Goal: Information Seeking & Learning: Learn about a topic

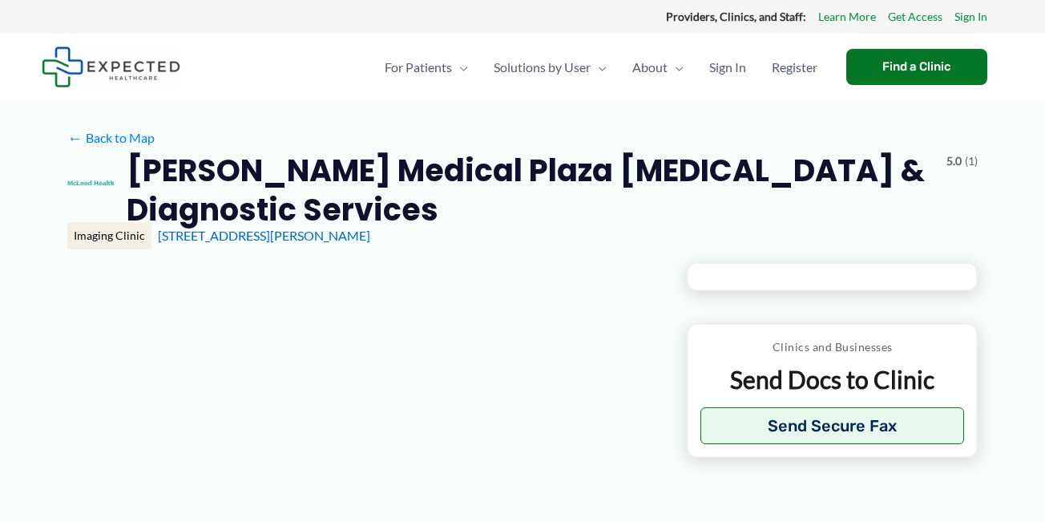
type input "**********"
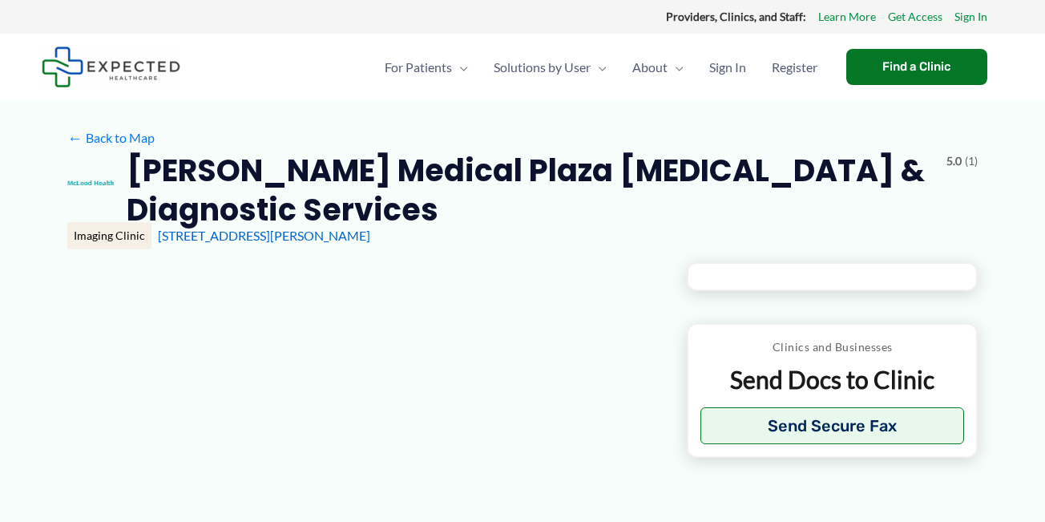
type input "**********"
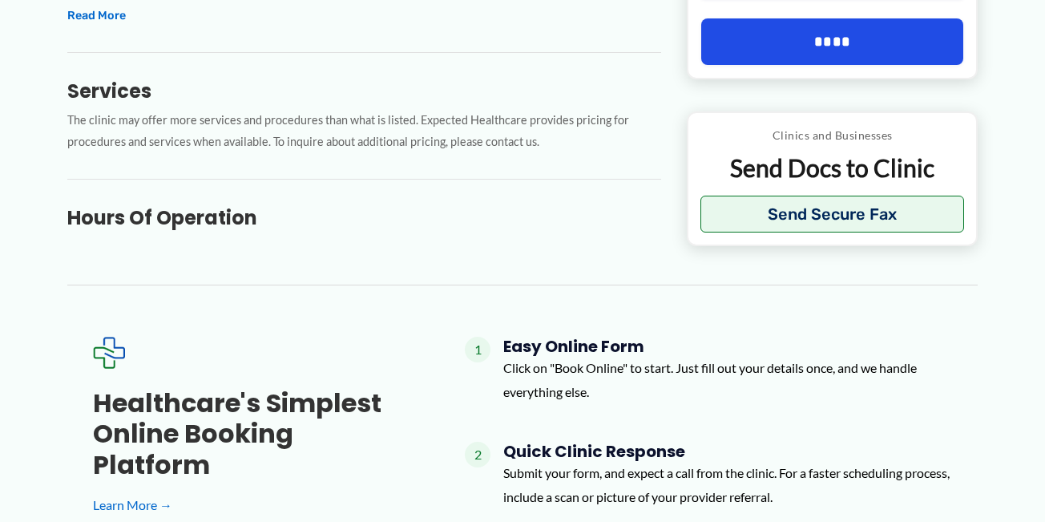
scroll to position [723, 0]
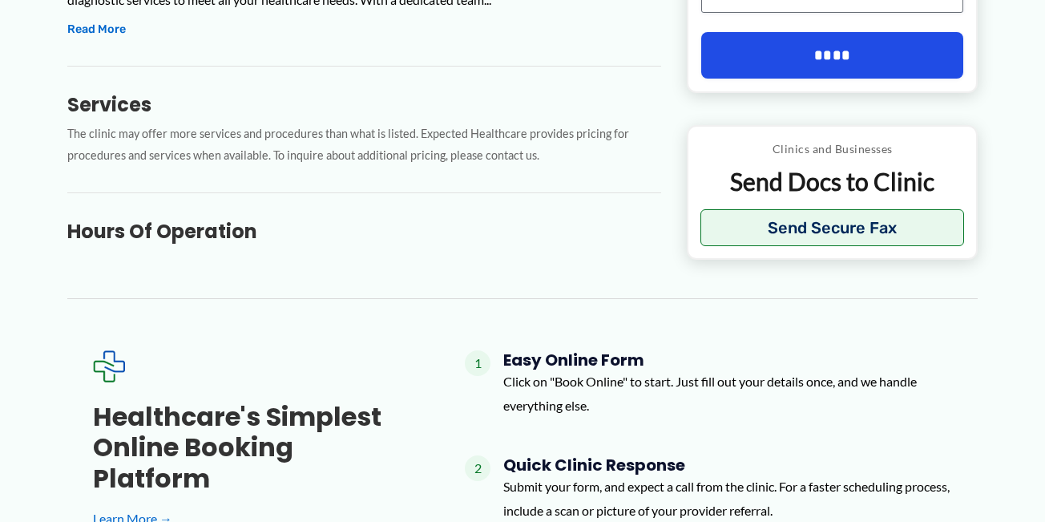
click at [224, 241] on h3 "Hours of Operation" at bounding box center [364, 231] width 594 height 25
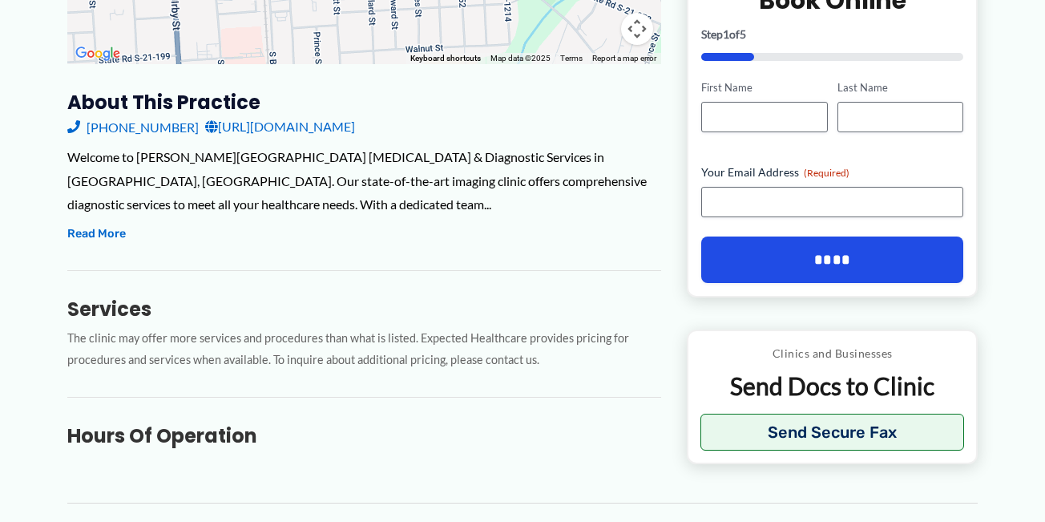
scroll to position [517, 0]
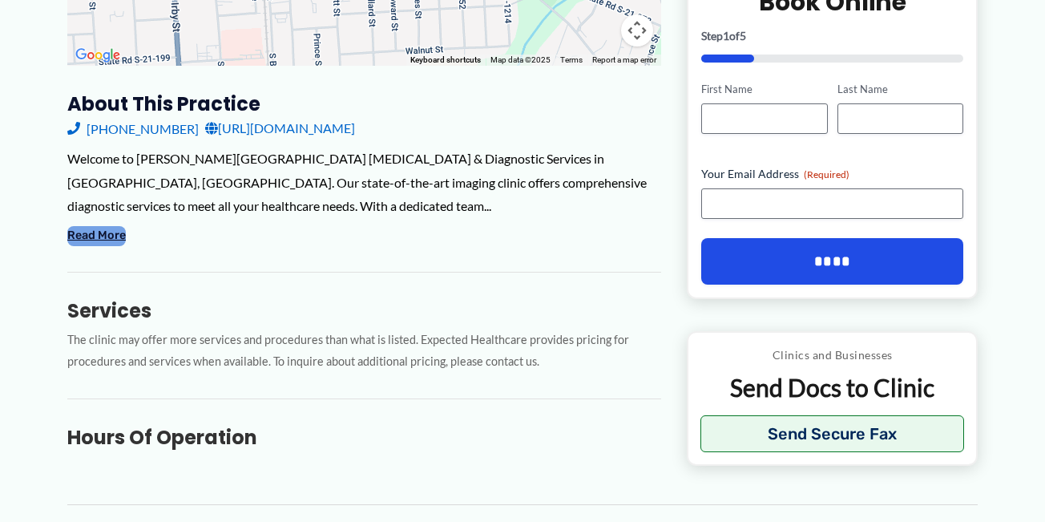
click at [119, 235] on button "Read More" at bounding box center [96, 235] width 58 height 19
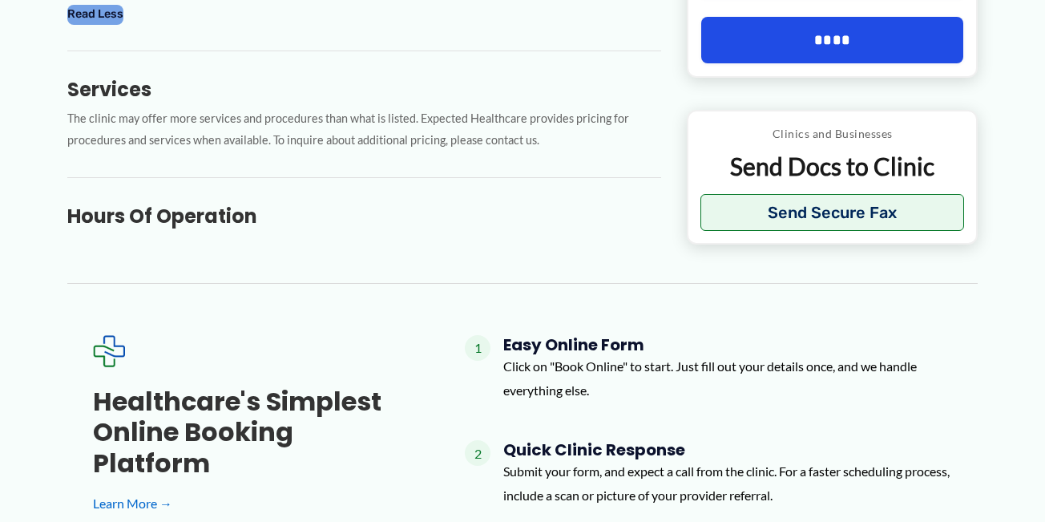
scroll to position [883, 0]
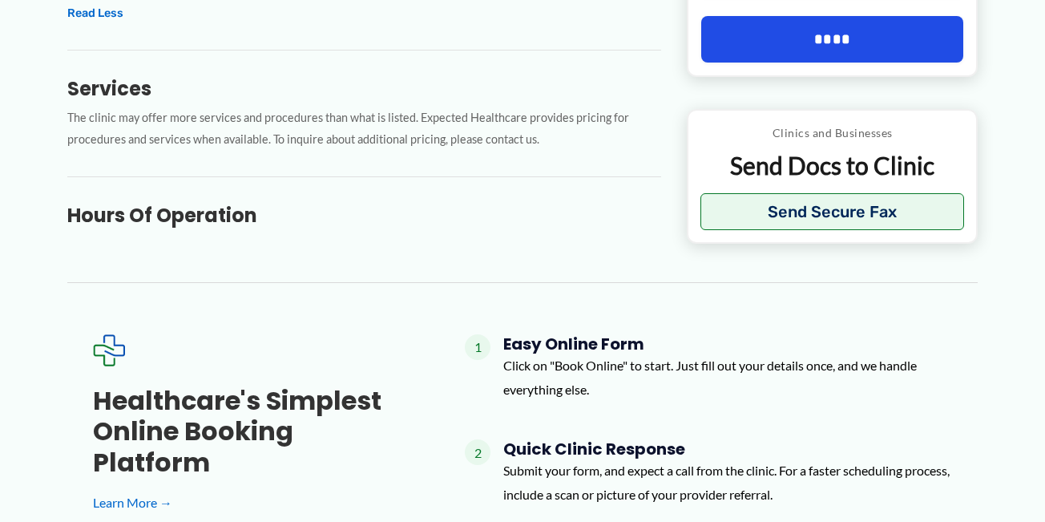
click at [239, 203] on h3 "Hours of Operation" at bounding box center [364, 215] width 594 height 25
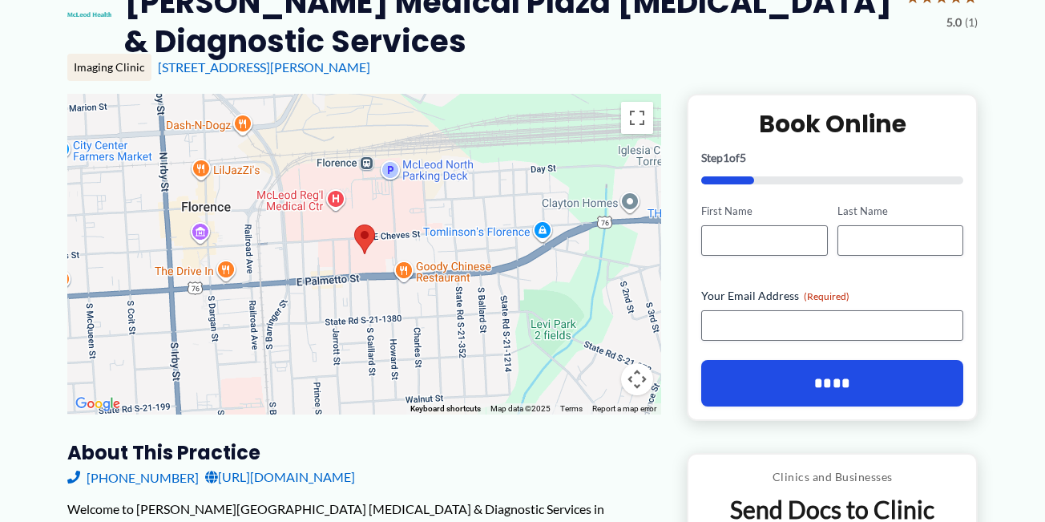
scroll to position [0, 0]
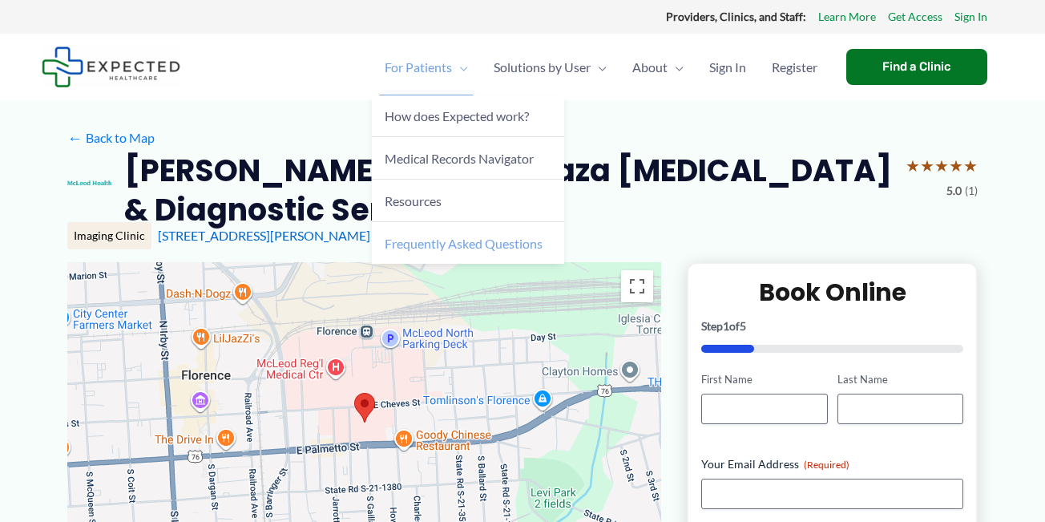
click at [416, 244] on span "Frequently Asked Questions" at bounding box center [464, 243] width 158 height 15
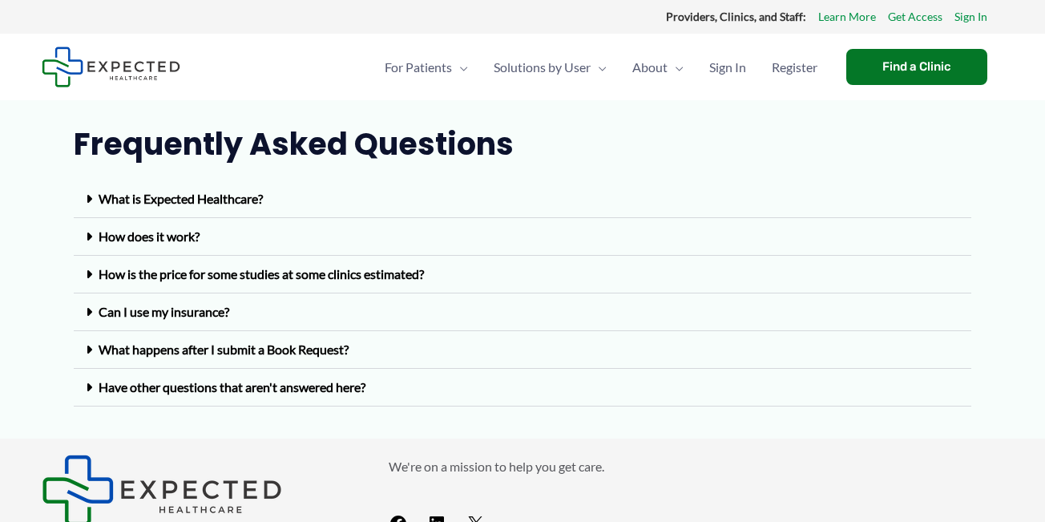
click at [210, 195] on link "What is Expected Healthcare?" at bounding box center [181, 198] width 164 height 15
